Goal: Find specific page/section: Find specific page/section

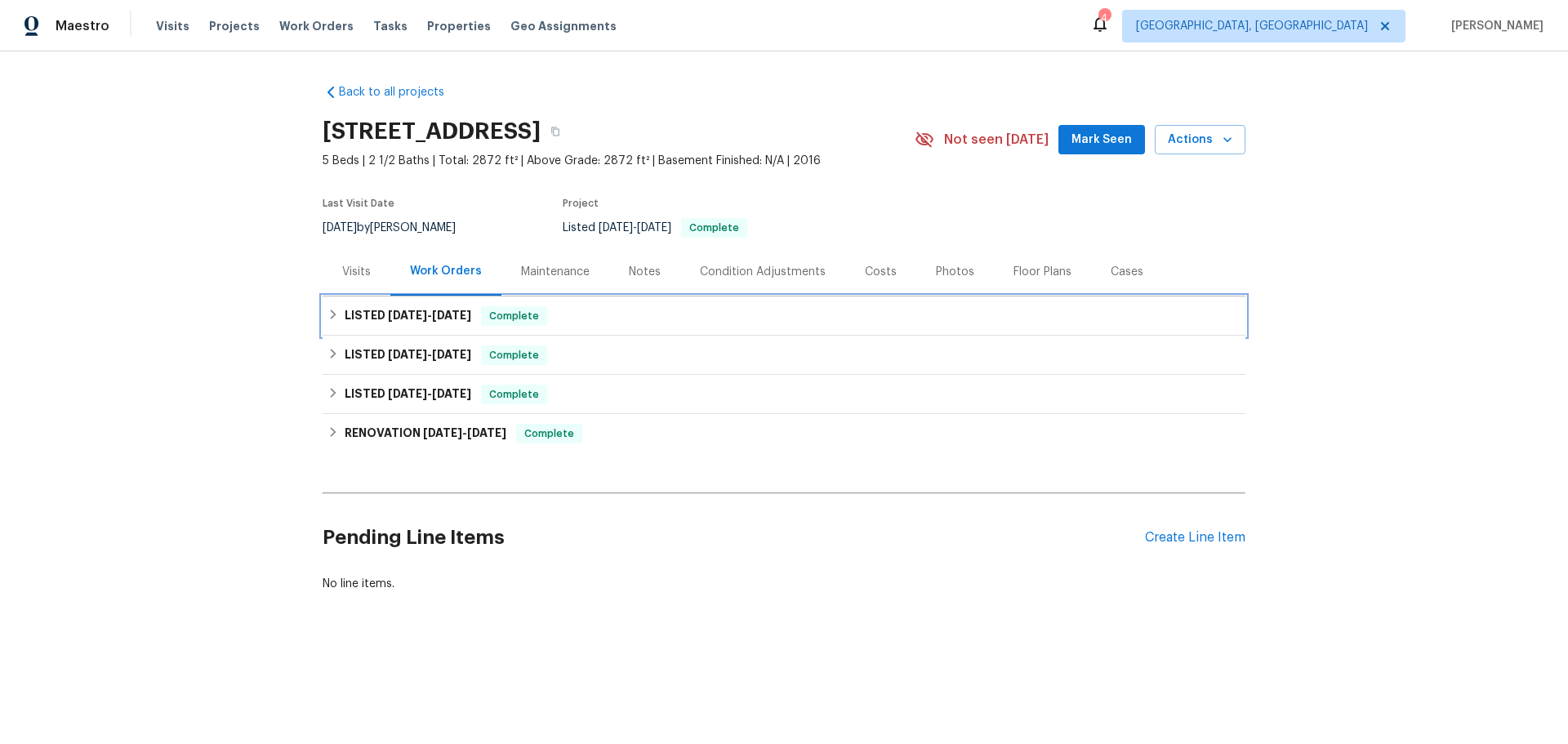
drag, startPoint x: 365, startPoint y: 248, endPoint x: 365, endPoint y: 257, distance: 9.0
click at [365, 297] on div "LISTED [DATE] - [DATE] Complete" at bounding box center [784, 316] width 923 height 39
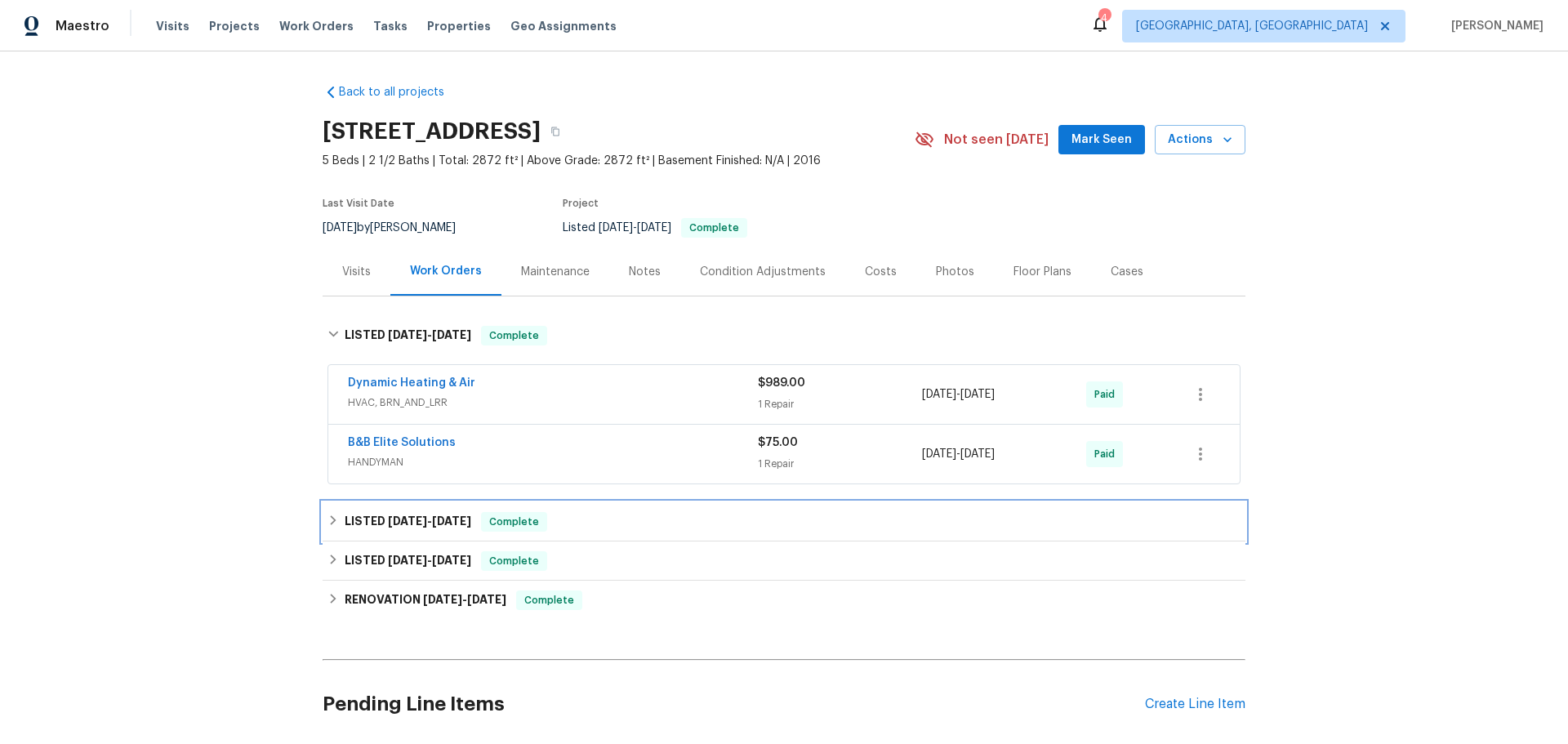
click at [370, 502] on div "LISTED [DATE] - [DATE] Complete" at bounding box center [784, 522] width 923 height 39
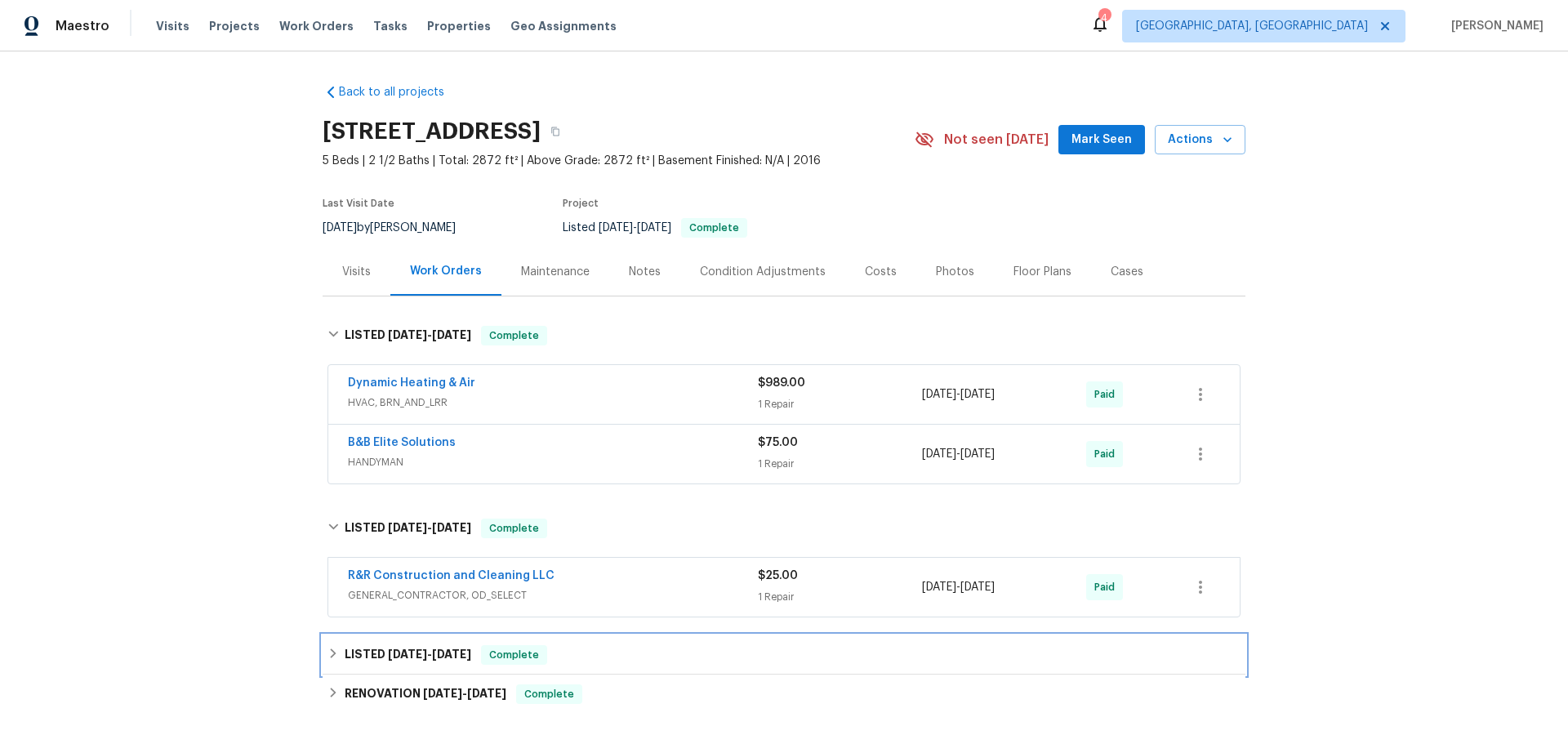
click at [386, 635] on div "LISTED [DATE] - [DATE] Complete" at bounding box center [784, 655] width 923 height 39
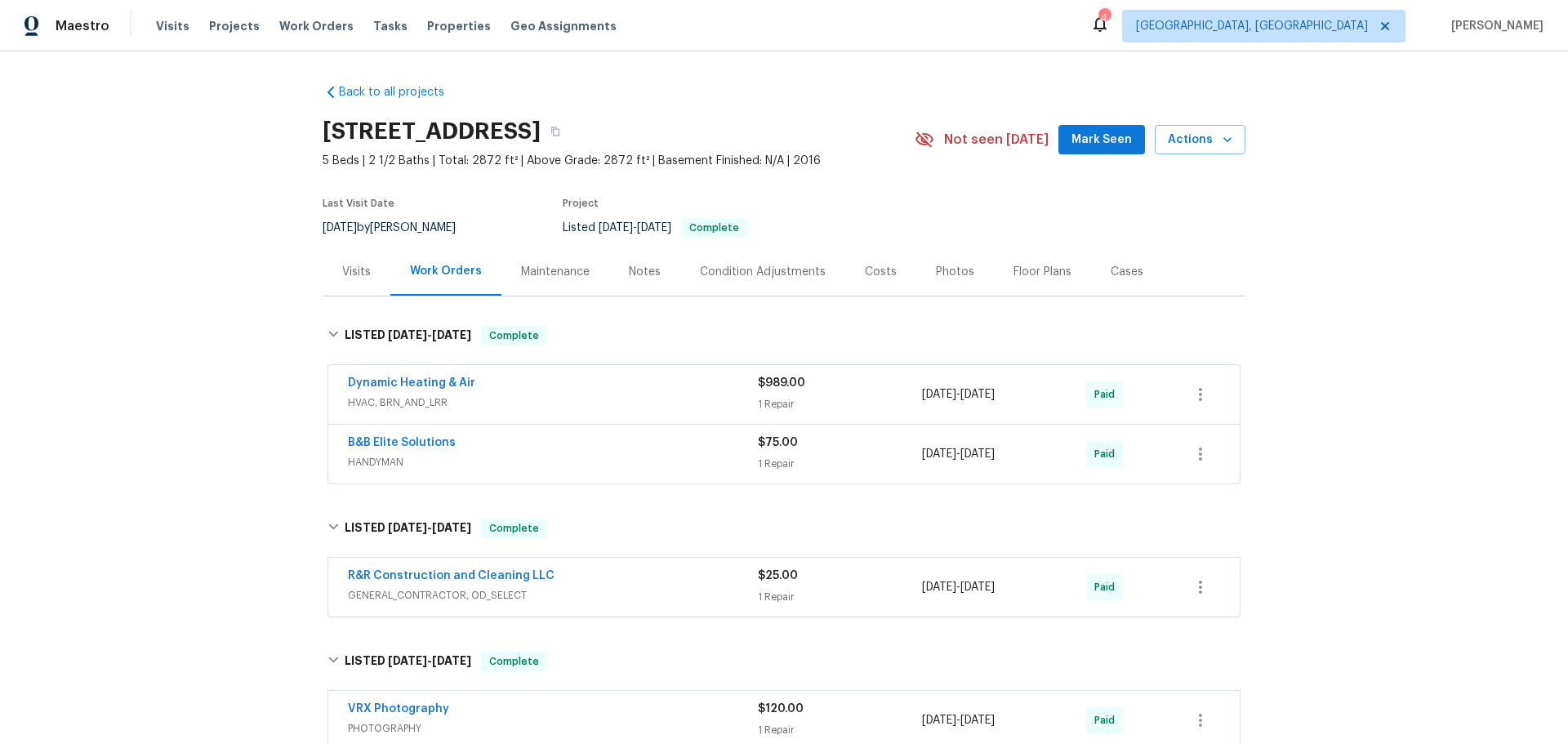
click at [422, 707] on div "Back to all projects [STREET_ADDRESS] 5 Beds | 2 1/2 Baths | Total: 2872 ft² | …" at bounding box center [784, 515] width 923 height 888
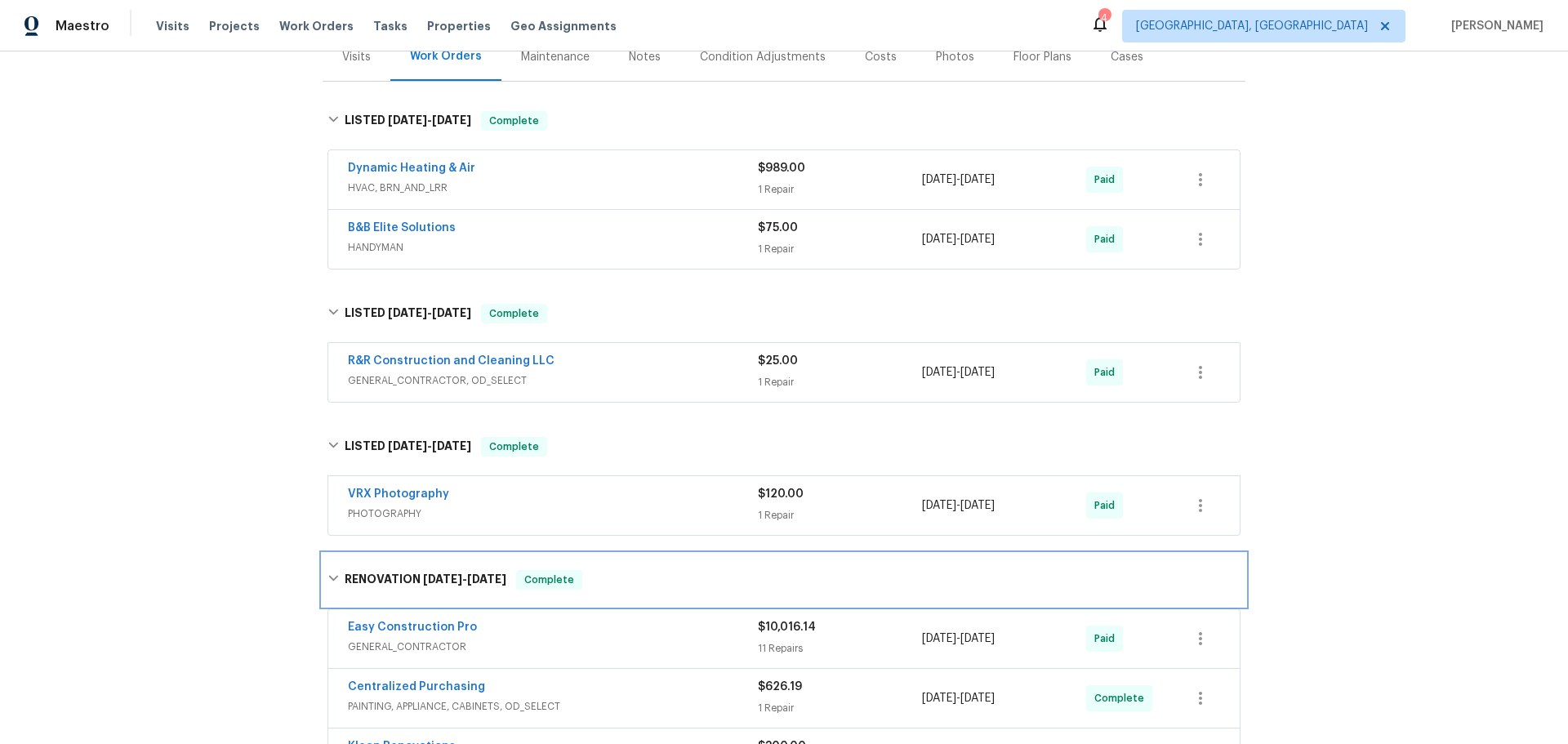
scroll to position [373, 0]
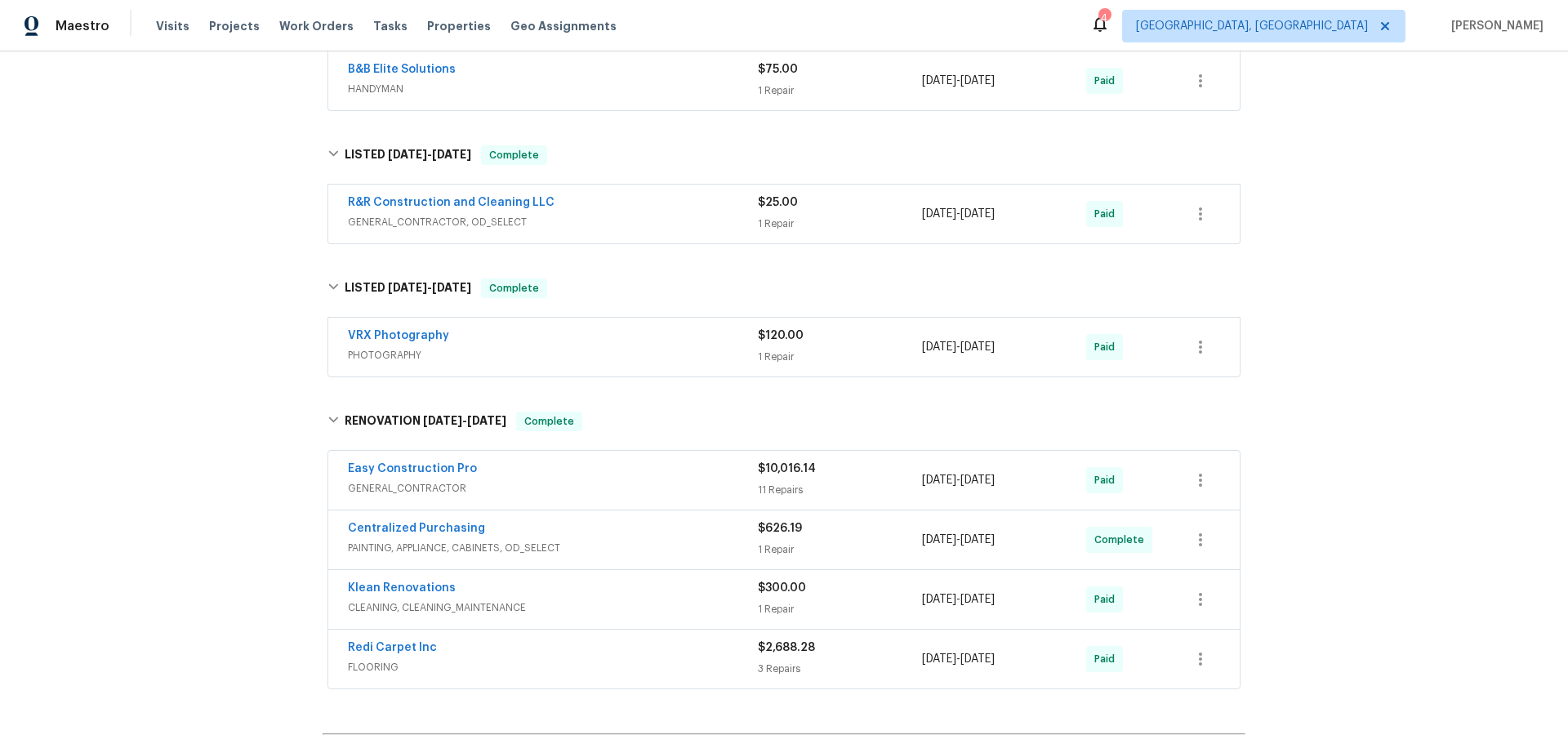
click at [540, 460] on div "Easy Construction Pro" at bounding box center [553, 470] width 410 height 20
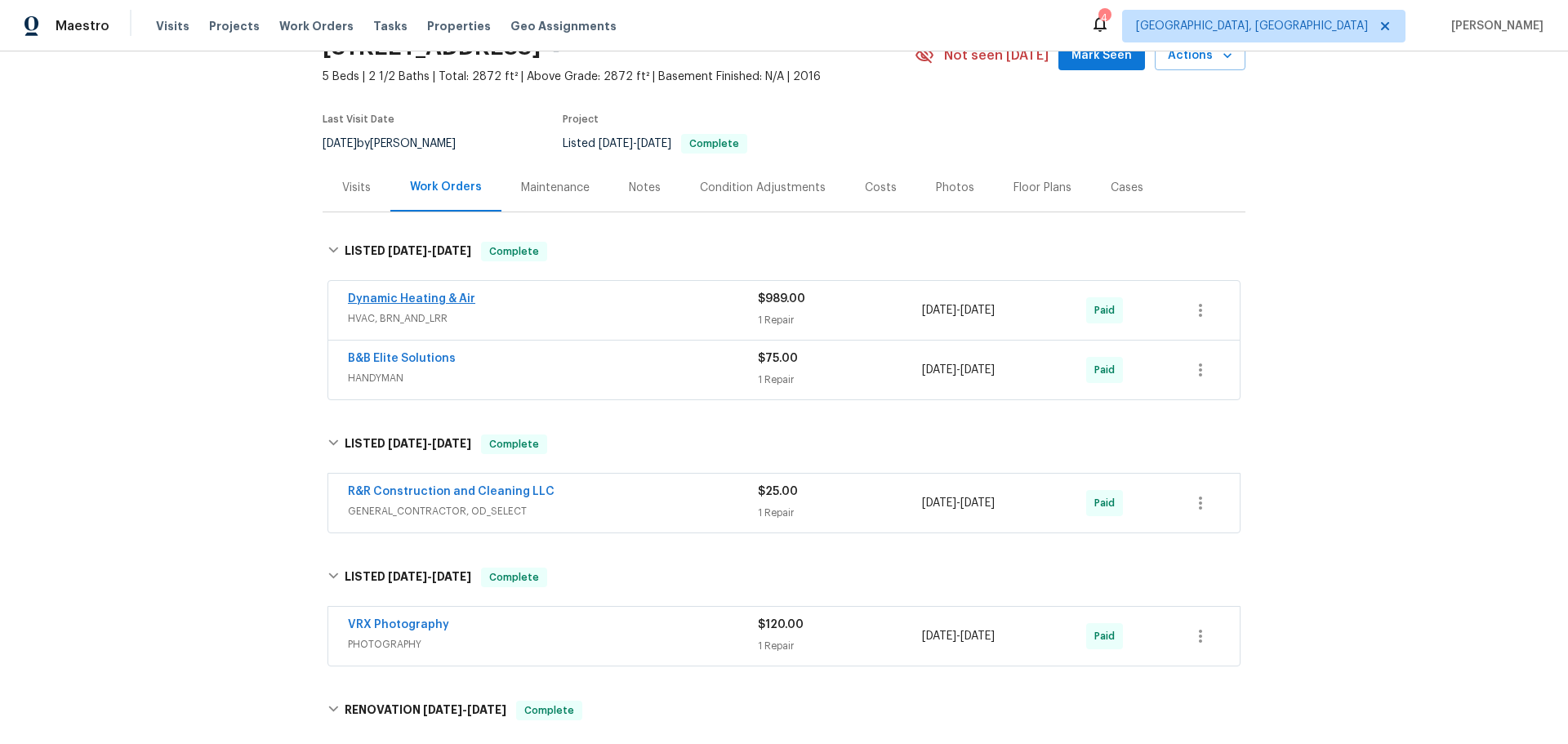
scroll to position [0, 0]
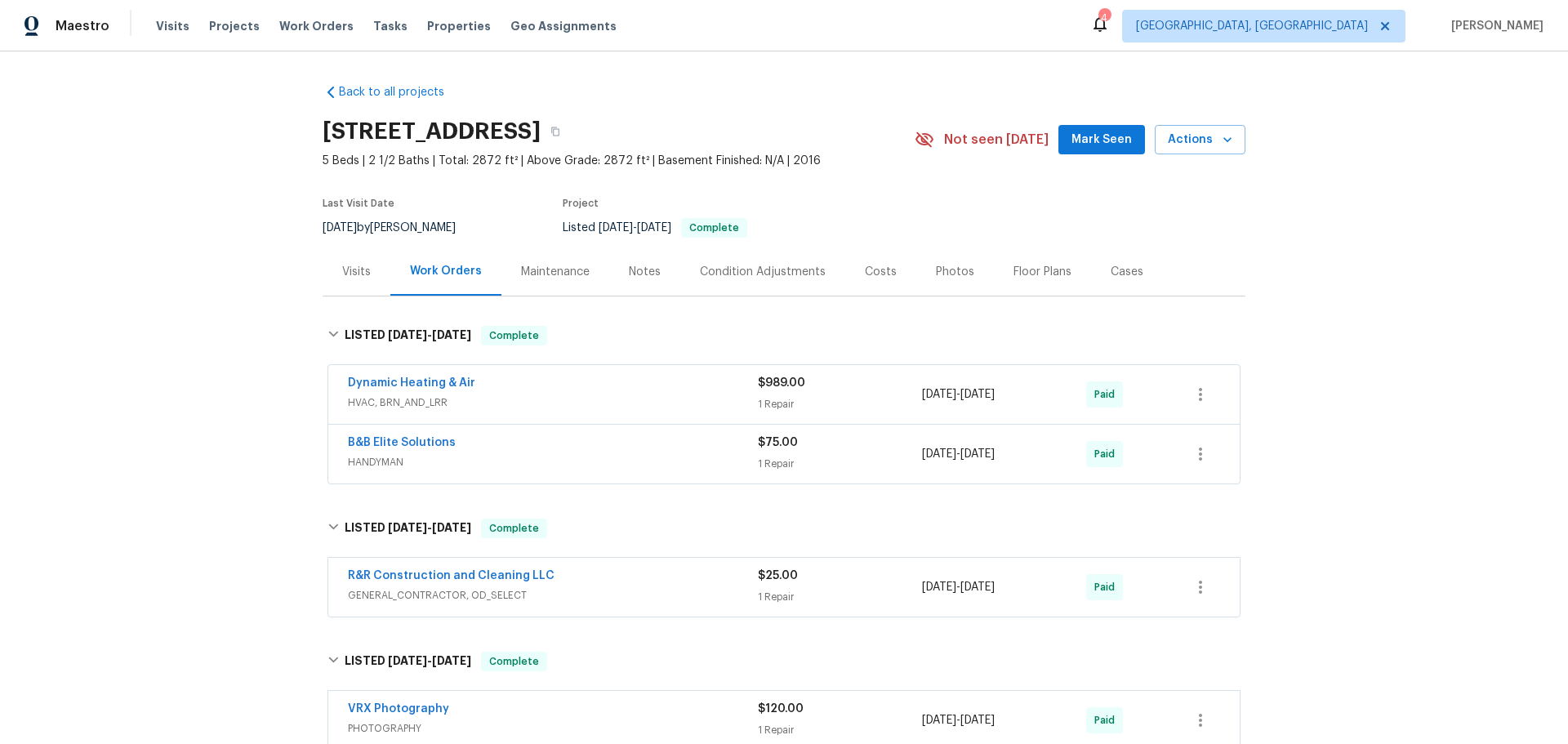
click at [506, 395] on span "HVAC, BRN_AND_LRR" at bounding box center [553, 402] width 410 height 16
